Goal: Transaction & Acquisition: Purchase product/service

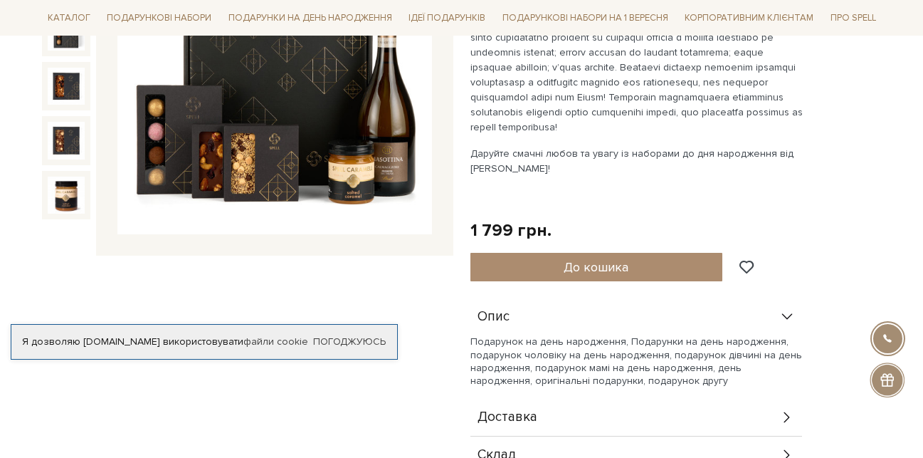
scroll to position [498, 0]
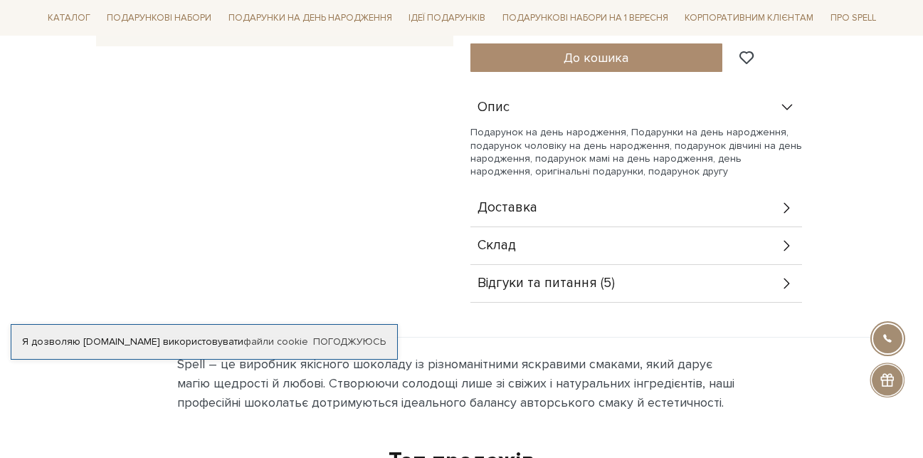
click at [785, 240] on icon at bounding box center [788, 246] width 16 height 16
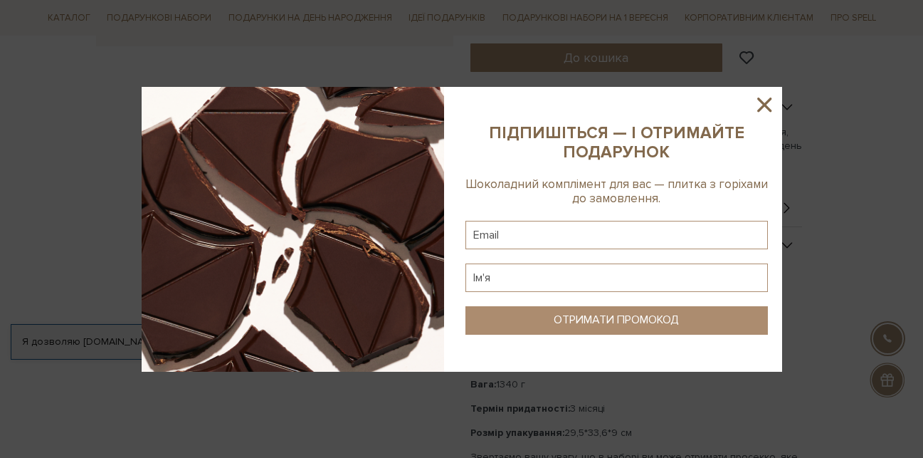
click at [764, 100] on icon at bounding box center [765, 105] width 24 height 24
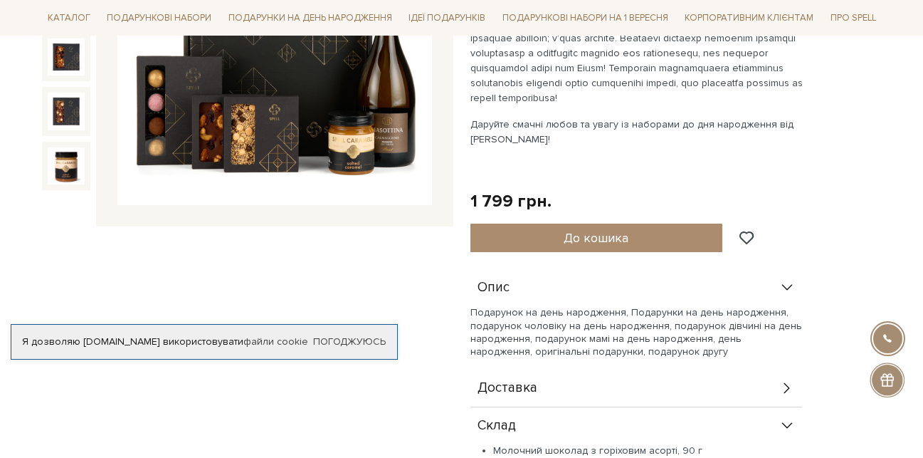
scroll to position [214, 0]
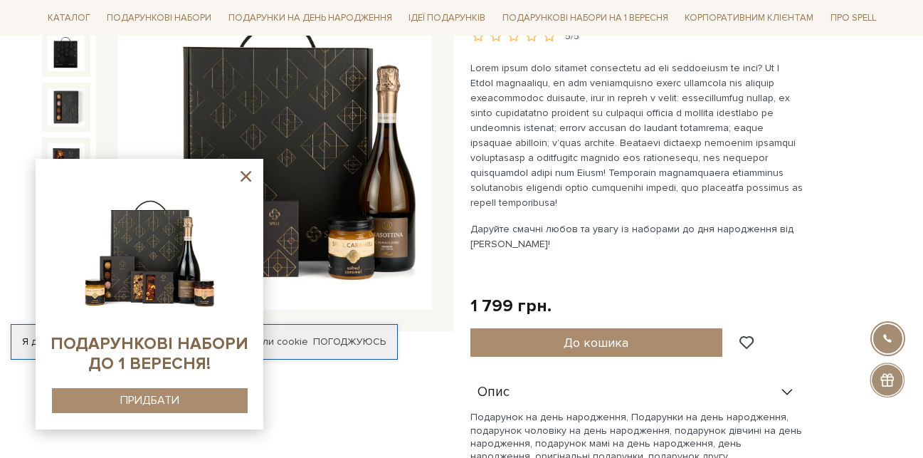
click at [587, 114] on p at bounding box center [638, 136] width 334 height 150
click at [243, 174] on icon at bounding box center [246, 176] width 18 height 18
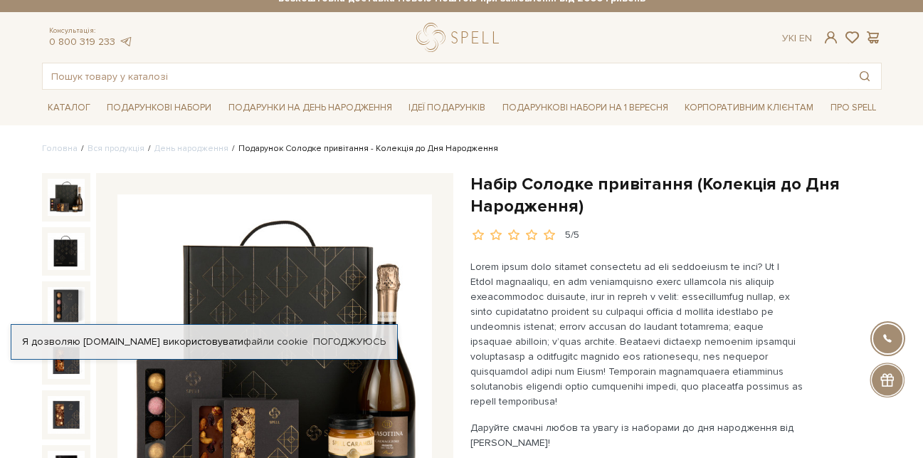
scroll to position [0, 0]
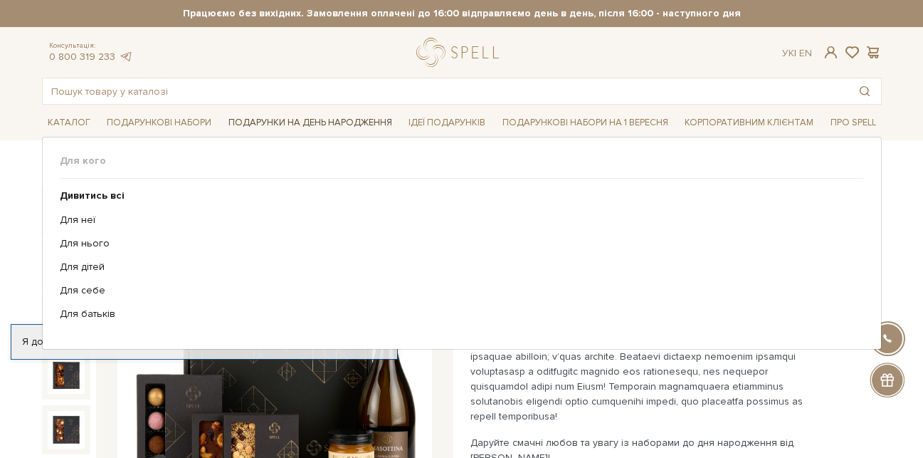
click at [320, 125] on link "Подарунки на День народження" at bounding box center [310, 123] width 175 height 22
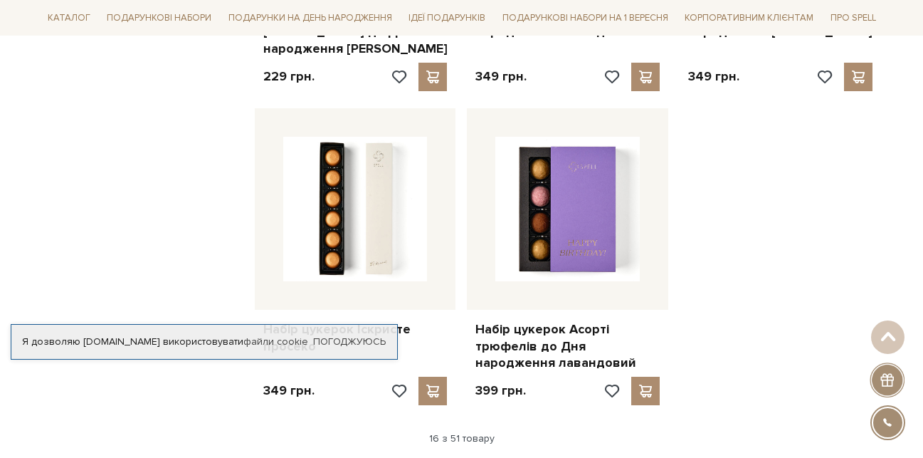
scroll to position [1780, 0]
